Goal: Book appointment/travel/reservation

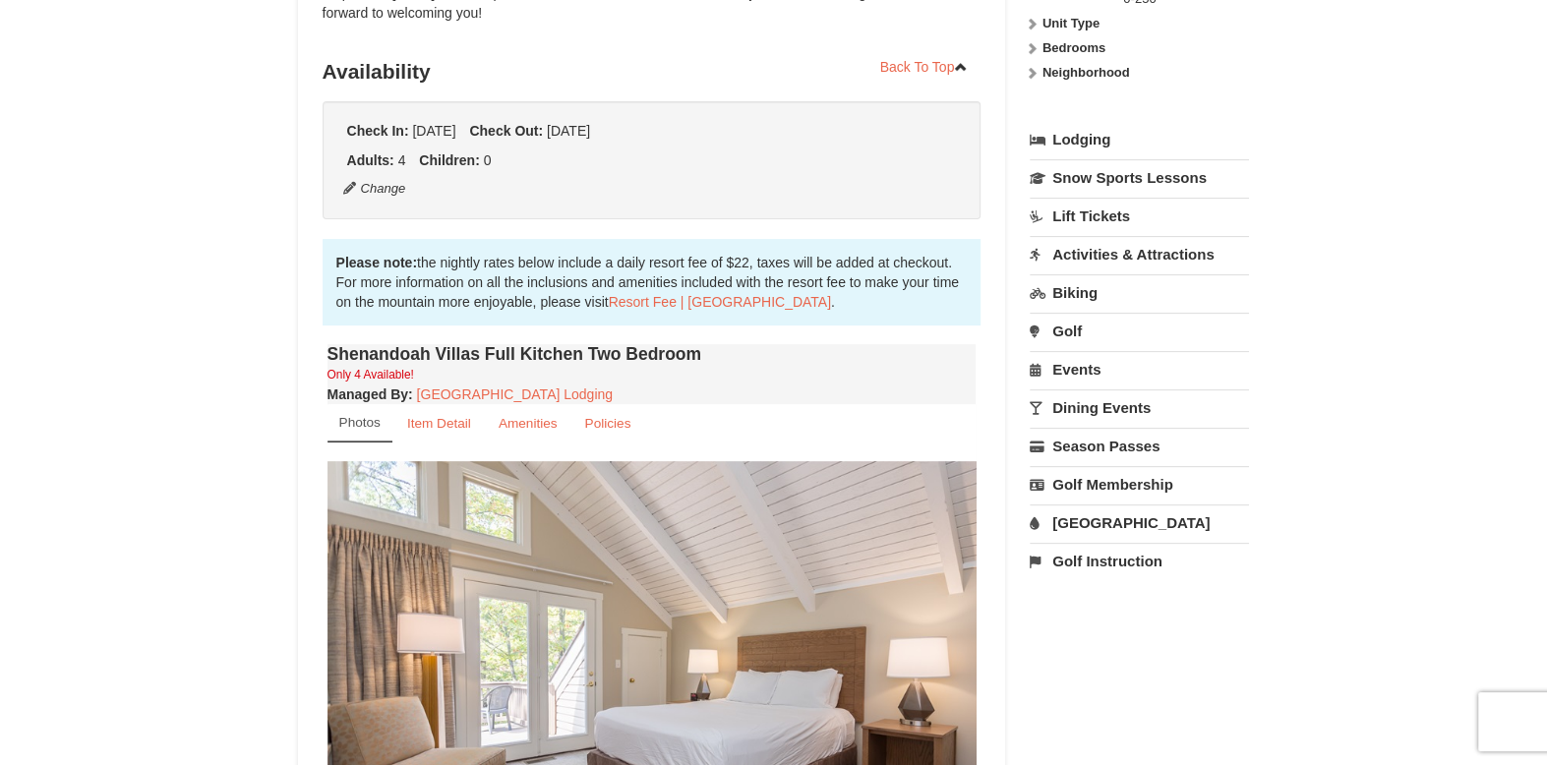
scroll to position [346, 0]
click at [1079, 249] on link "Activities & Attractions" at bounding box center [1139, 253] width 219 height 36
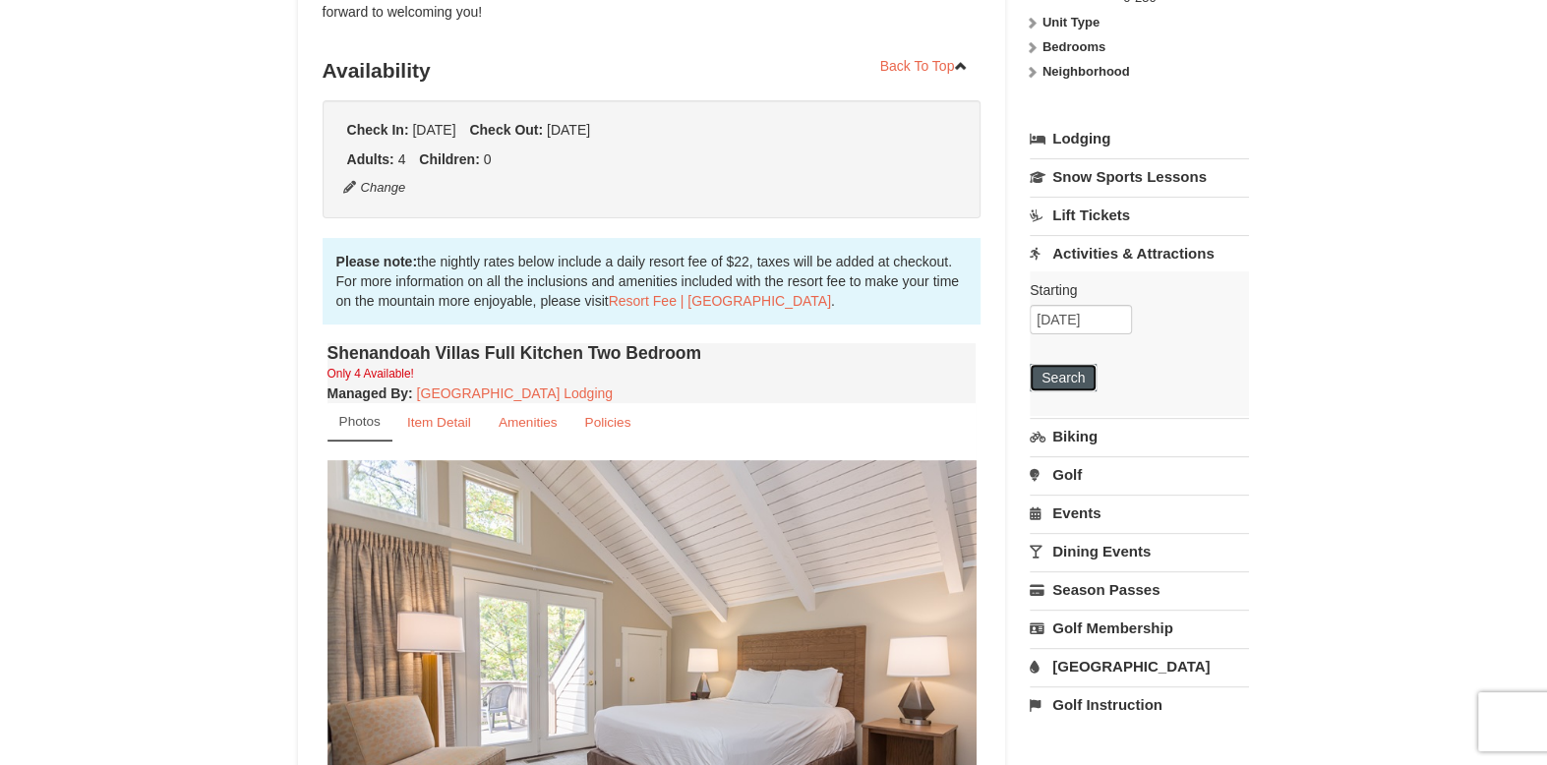
click at [1065, 383] on button "Search" at bounding box center [1063, 378] width 67 height 28
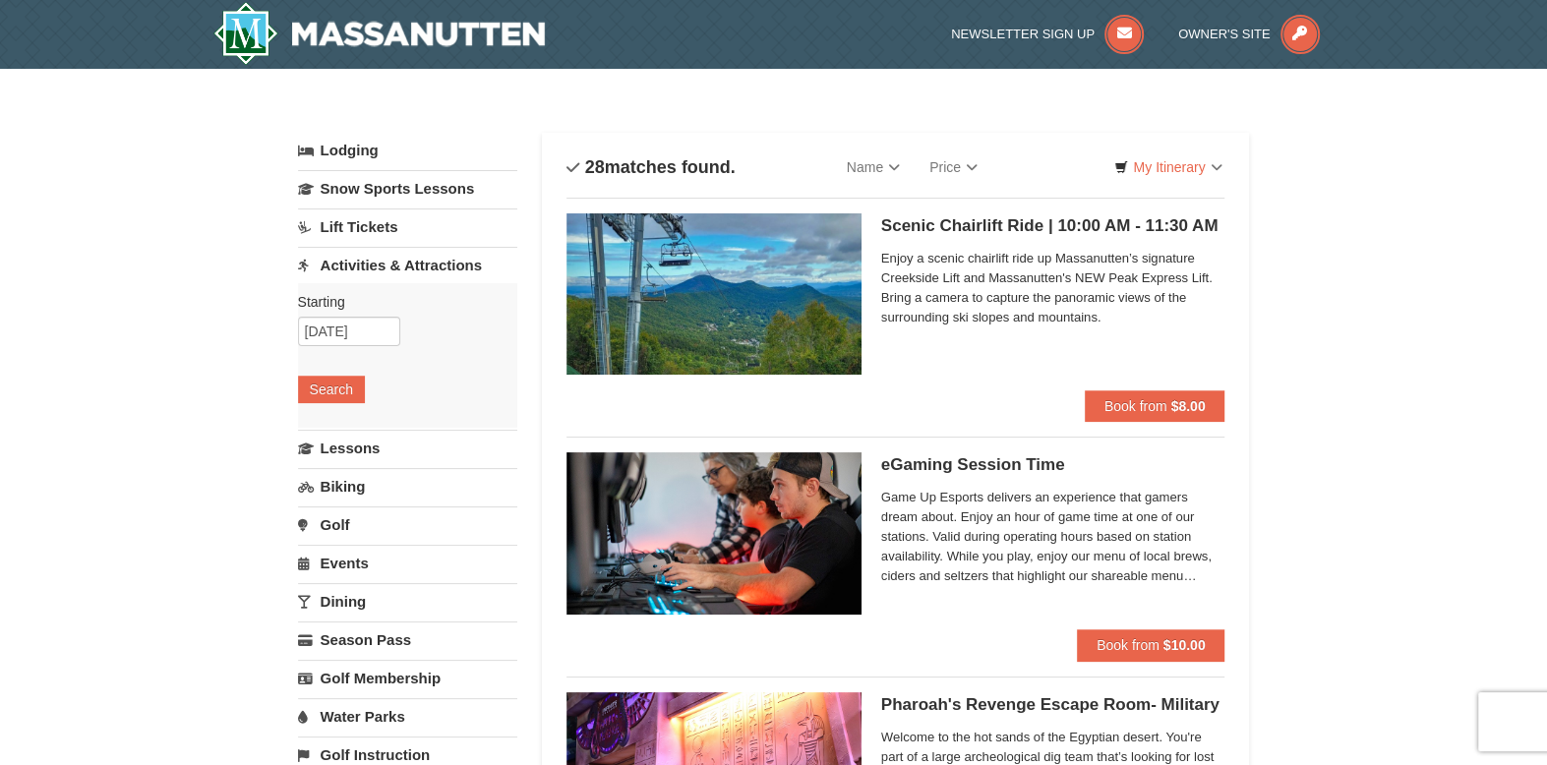
select select "9"
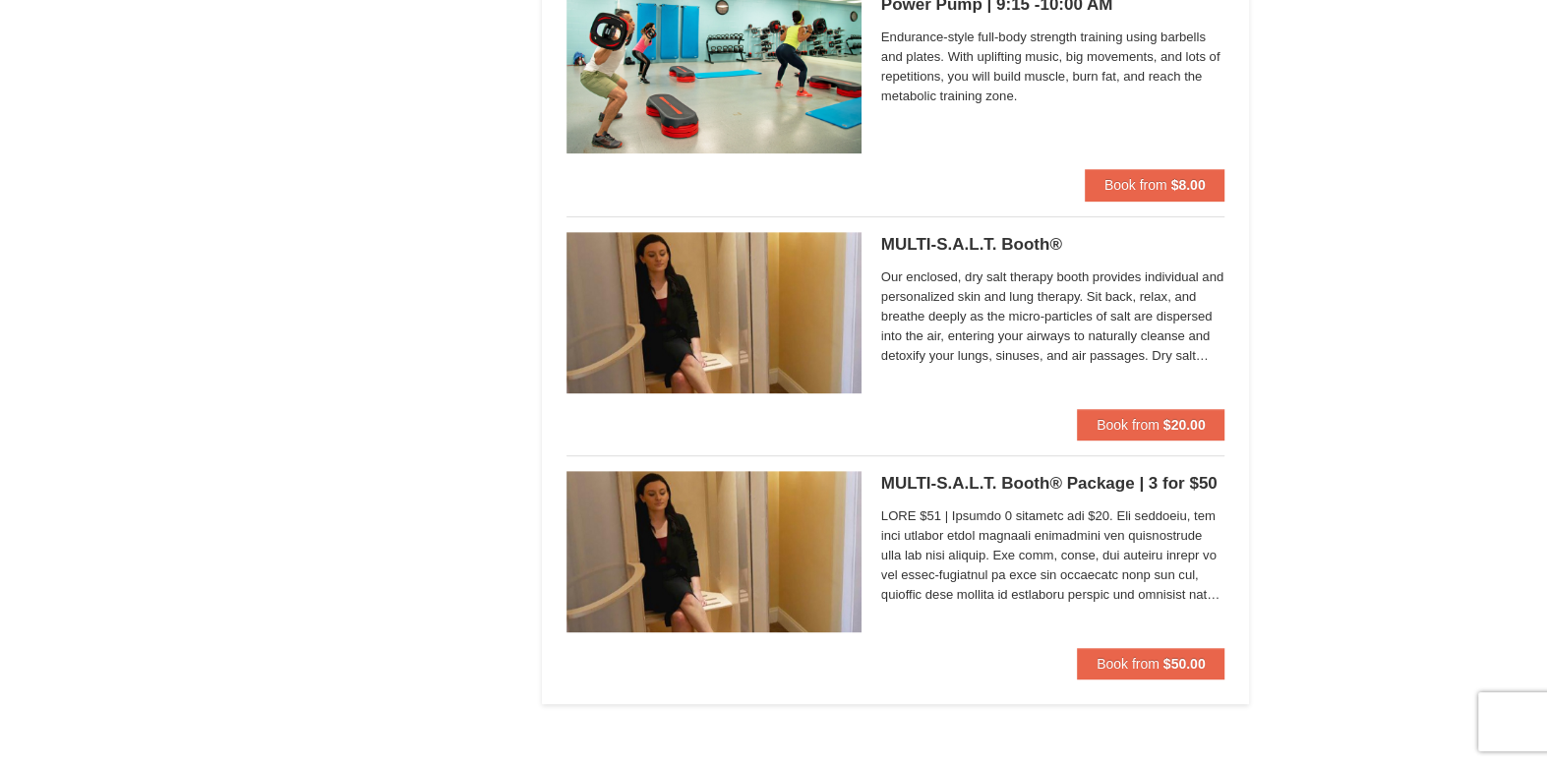
scroll to position [6207, 0]
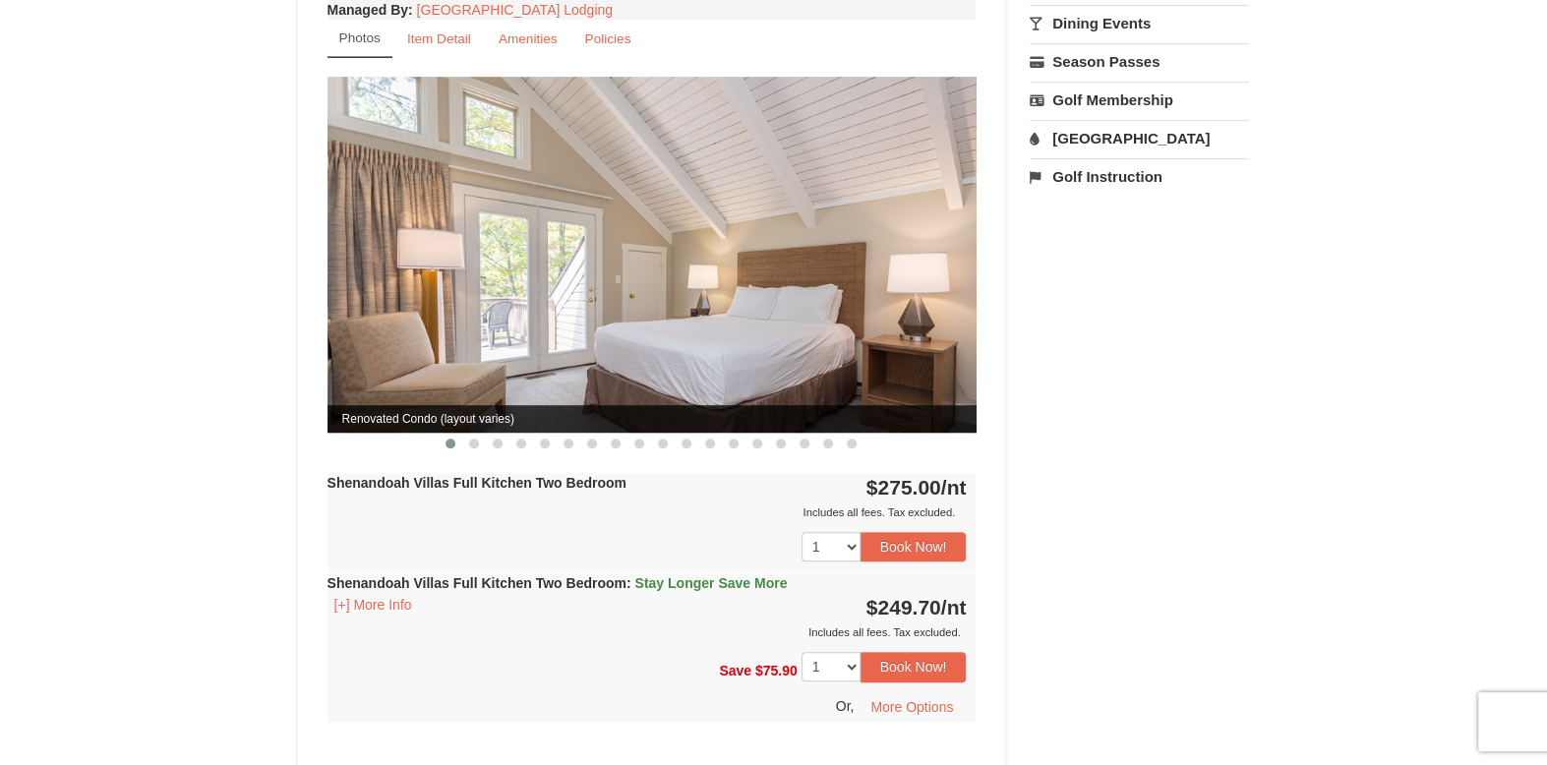
scroll to position [730, 0]
click at [899, 532] on button "Book Now!" at bounding box center [914, 547] width 106 height 30
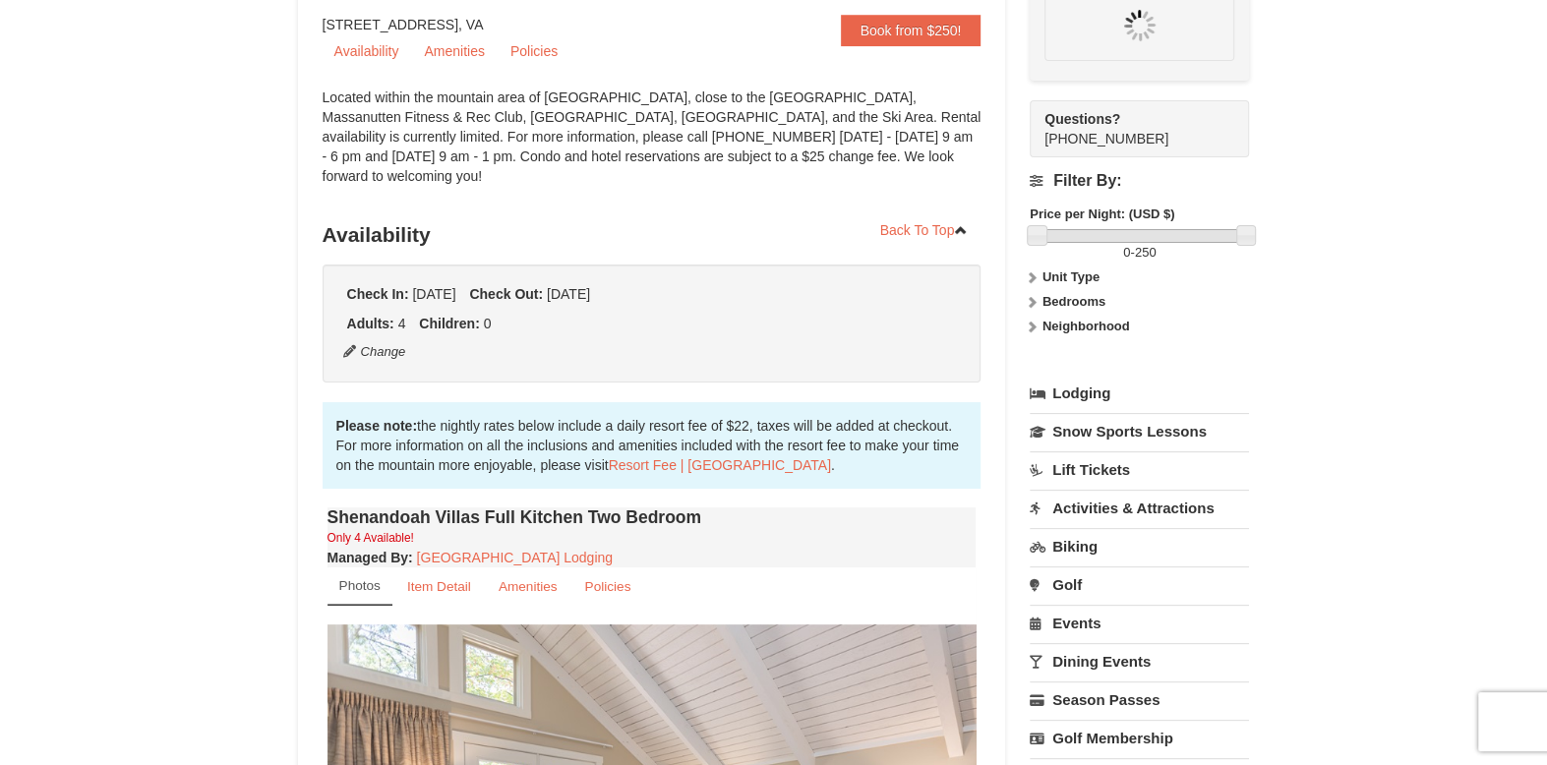
scroll to position [172, 0]
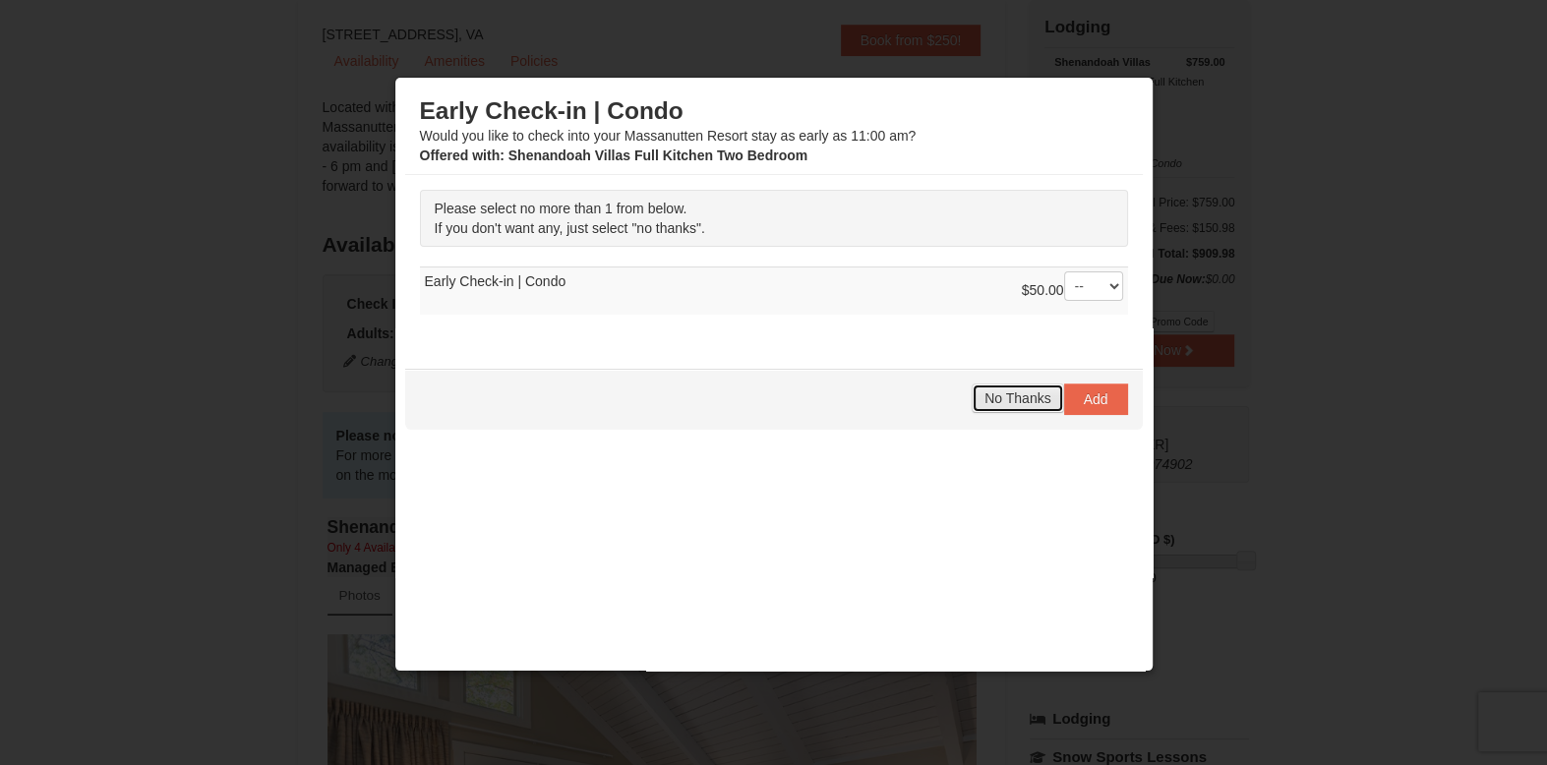
click at [1006, 390] on span "No Thanks" at bounding box center [1018, 398] width 66 height 16
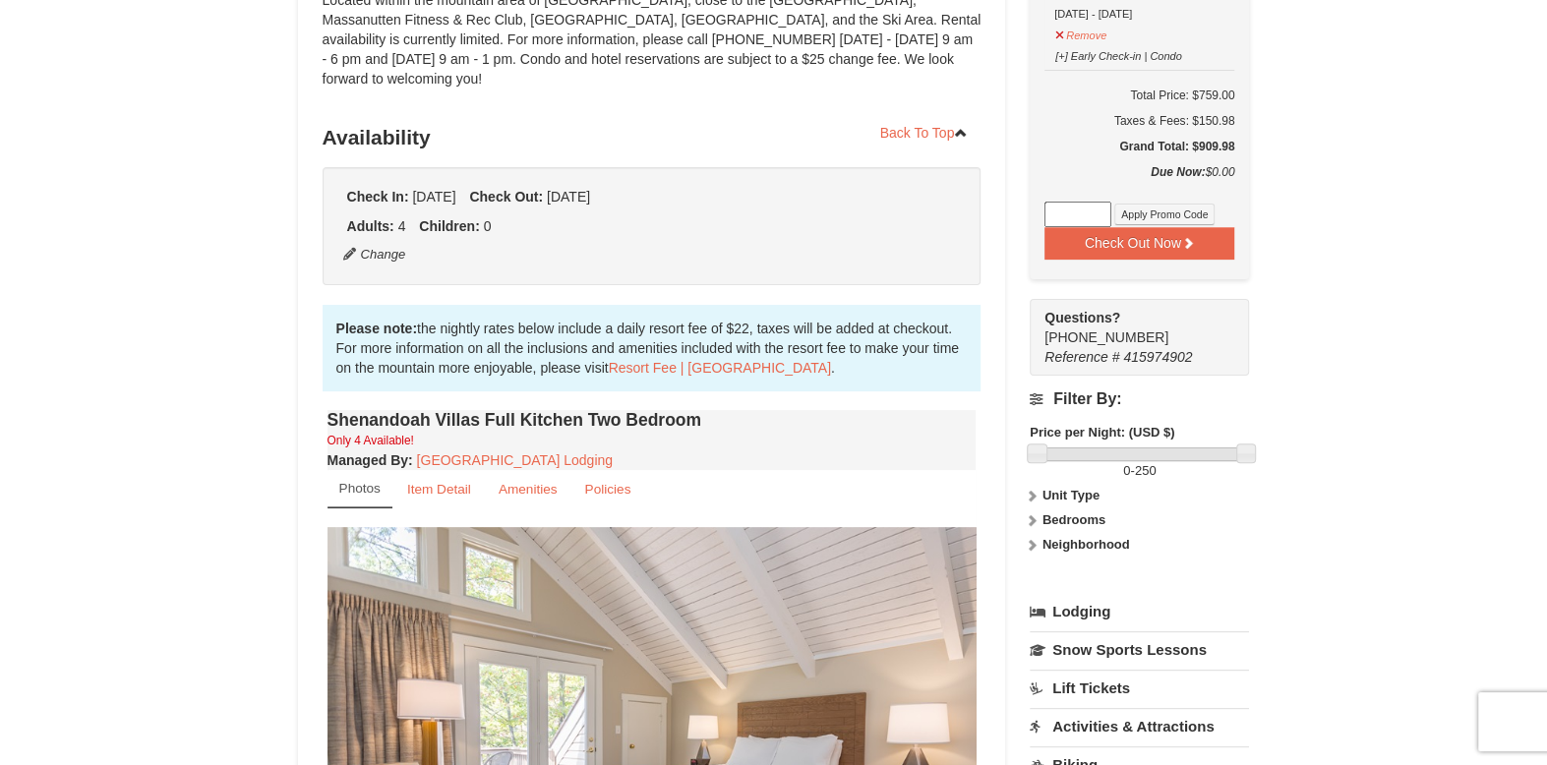
scroll to position [0, 0]
